Goal: Download file/media

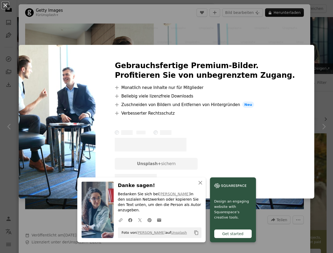
scroll to position [345, 0]
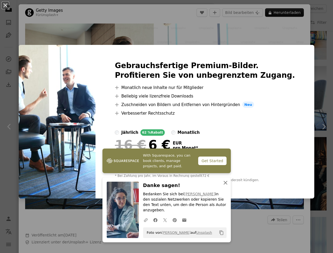
click at [224, 186] on icon "An X shape" at bounding box center [225, 183] width 6 height 6
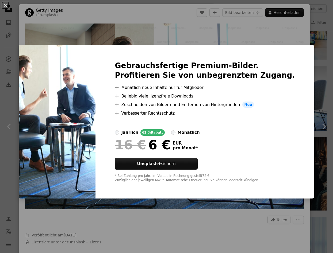
drag, startPoint x: 153, startPoint y: 22, endPoint x: 66, endPoint y: 15, distance: 86.9
click at [152, 22] on div "An X shape Gebrauchsfertige Premium-Bilder. Profitieren Sie von unbegrenztem Zu…" at bounding box center [166, 126] width 333 height 253
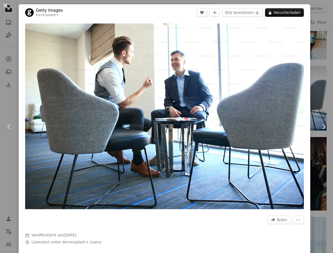
click at [5, 5] on button "An X shape" at bounding box center [5, 5] width 6 height 6
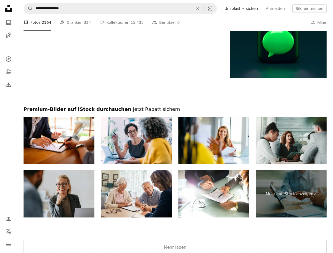
scroll to position [753, 0]
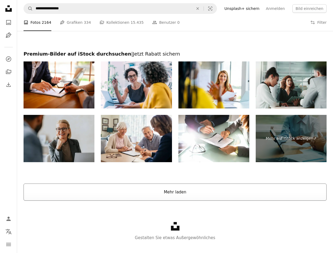
click at [175, 198] on button "Mehr laden" at bounding box center [175, 192] width 303 height 17
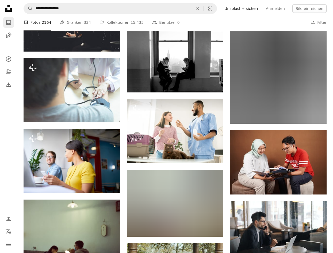
scroll to position [3610, 0]
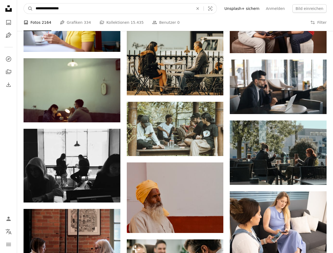
click at [74, 9] on input "**********" at bounding box center [112, 8] width 159 height 10
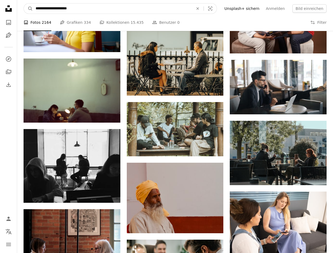
type input "**********"
click button "A magnifying glass" at bounding box center [28, 8] width 9 height 10
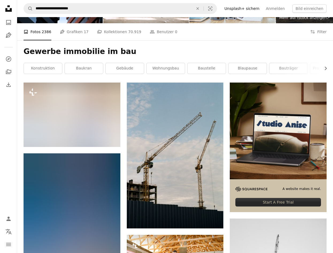
scroll to position [75, 0]
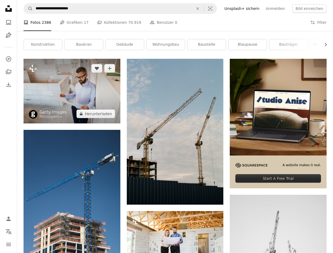
click at [54, 83] on img at bounding box center [72, 91] width 97 height 64
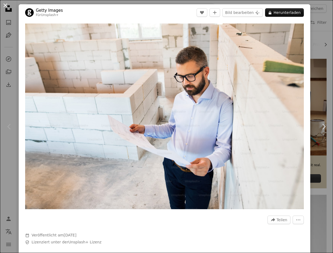
click at [5, 5] on button "An X shape" at bounding box center [5, 5] width 6 height 6
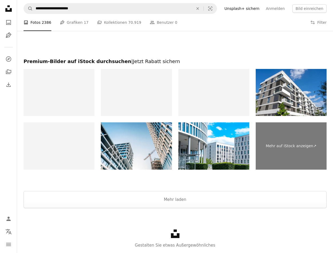
scroll to position [929, 0]
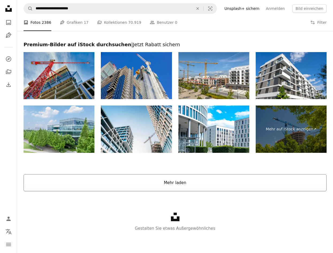
click at [202, 181] on button "Mehr laden" at bounding box center [175, 182] width 303 height 17
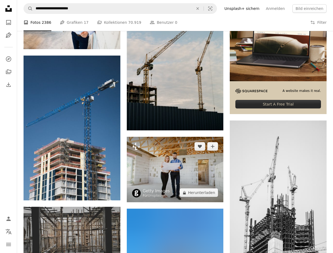
scroll to position [155, 0]
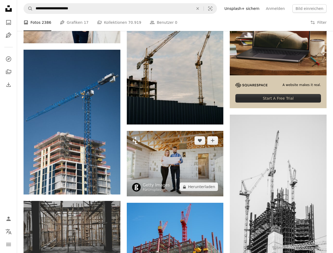
click at [167, 161] on img at bounding box center [175, 164] width 97 height 66
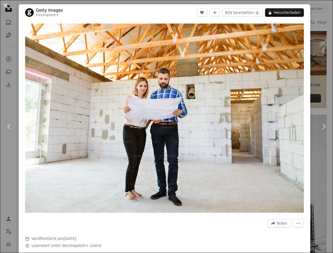
click at [6, 5] on button "An X shape" at bounding box center [5, 5] width 6 height 6
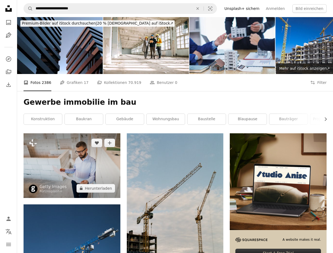
click at [87, 173] on img at bounding box center [72, 165] width 97 height 64
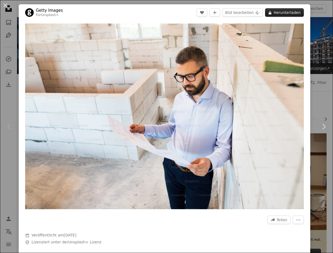
click at [286, 13] on button "A lock Herunterladen" at bounding box center [284, 12] width 39 height 9
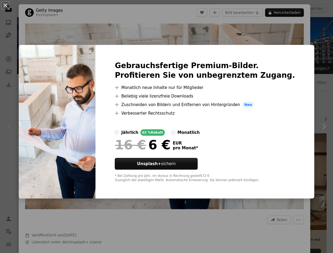
click at [200, 131] on div "monatlich" at bounding box center [188, 132] width 22 height 6
click at [328, 30] on div "An X shape Gebrauchsfertige Premium-Bilder. Profitieren Sie von unbegrenztem Zu…" at bounding box center [166, 126] width 333 height 253
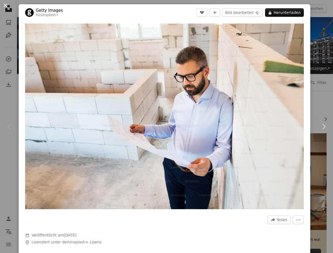
click at [3, 4] on button "An X shape" at bounding box center [5, 5] width 6 height 6
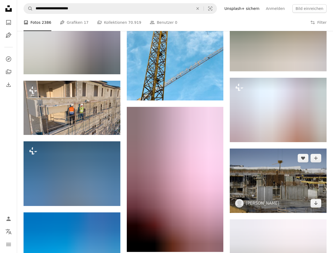
scroll to position [5397, 0]
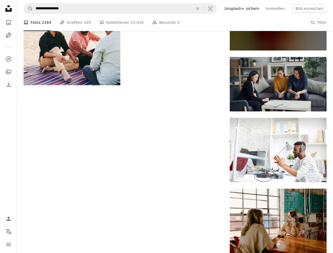
scroll to position [3678, 0]
